Goal: Find specific page/section: Find specific page/section

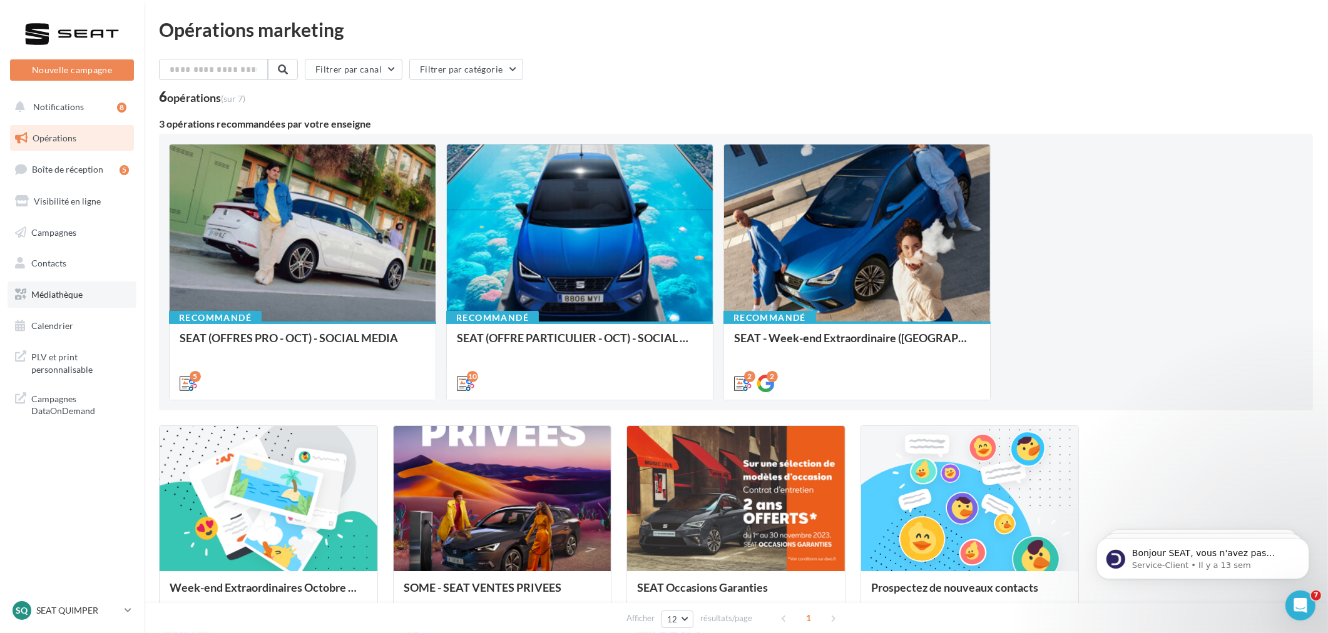
click at [70, 296] on span "Médiathèque" at bounding box center [56, 294] width 51 height 11
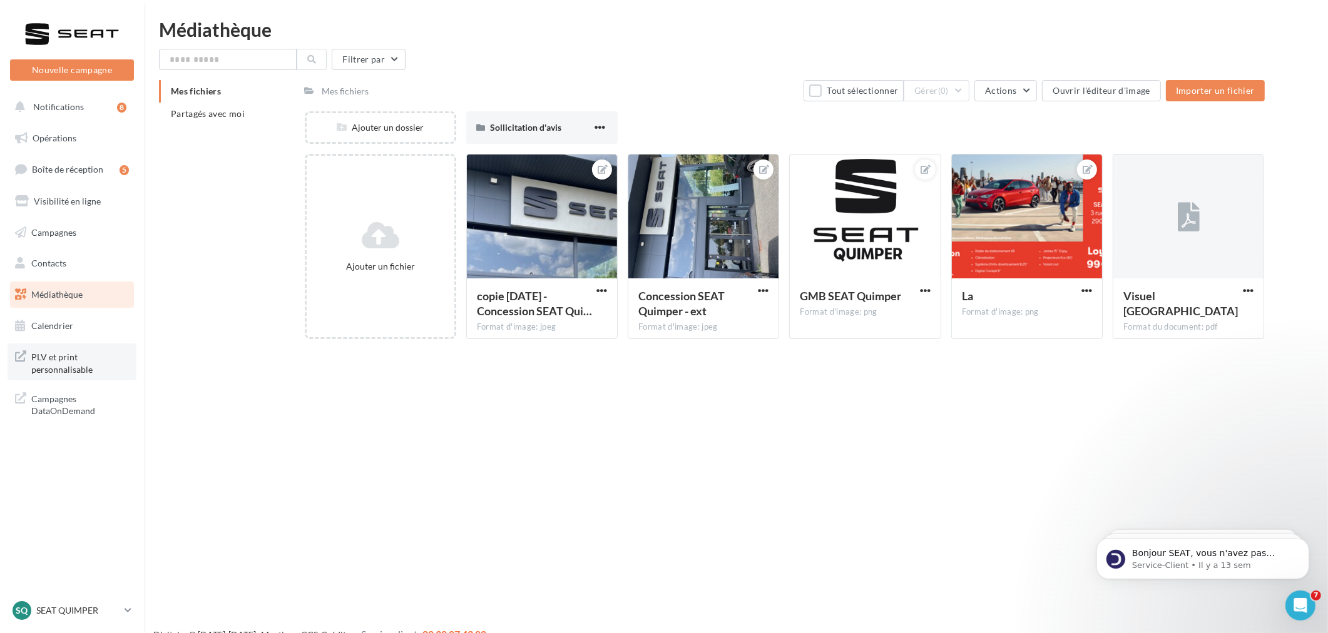
click at [51, 358] on span "PLV et print personnalisable" at bounding box center [80, 362] width 98 height 27
click at [44, 611] on p "SEAT QUIMPER" at bounding box center [77, 611] width 83 height 13
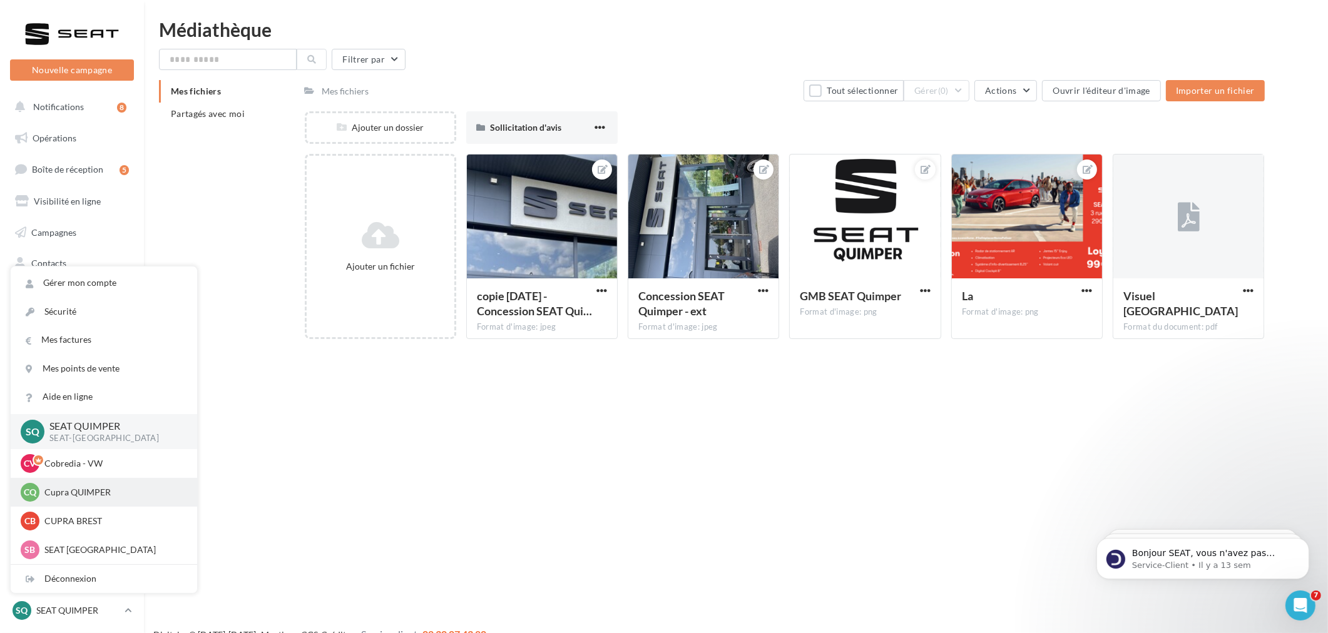
click at [114, 496] on p "Cupra QUIMPER" at bounding box center [113, 492] width 138 height 13
